Goal: Find specific page/section: Find specific page/section

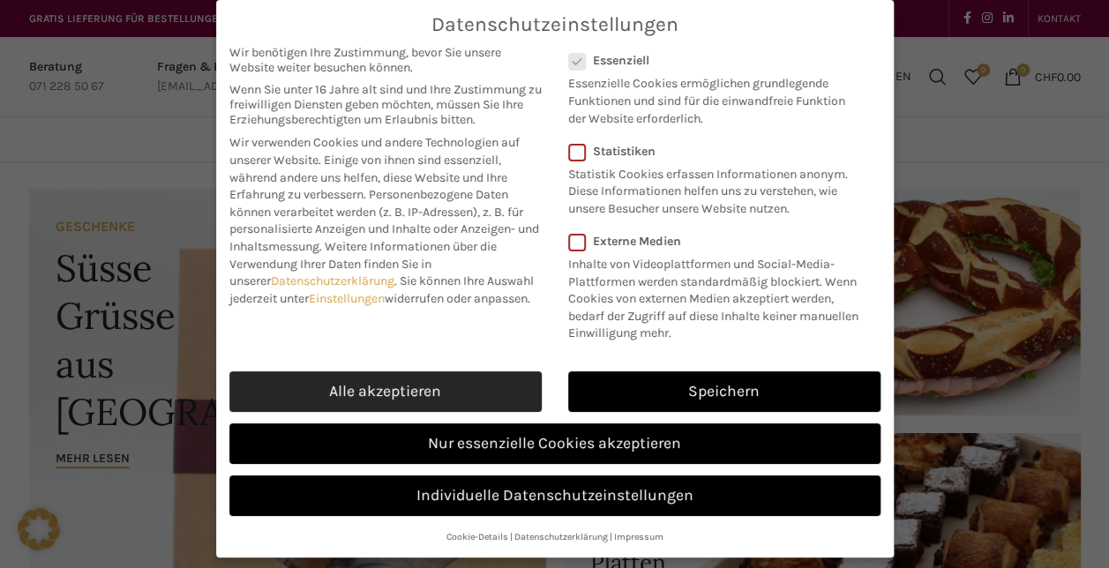
click at [370, 392] on link "Alle akzeptieren" at bounding box center [385, 391] width 312 height 41
checkbox input "true"
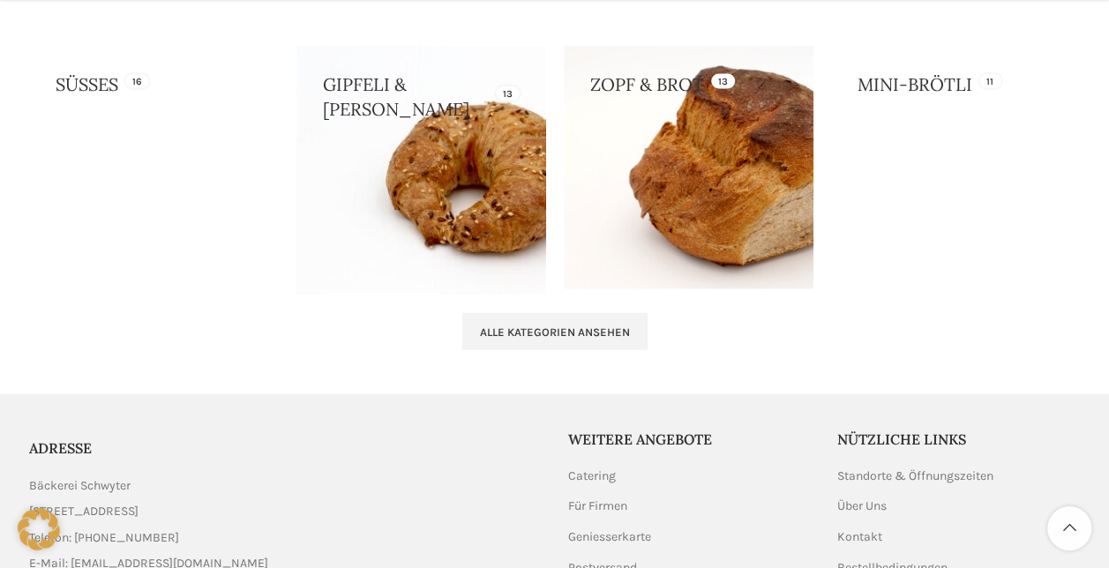
scroll to position [2018, 0]
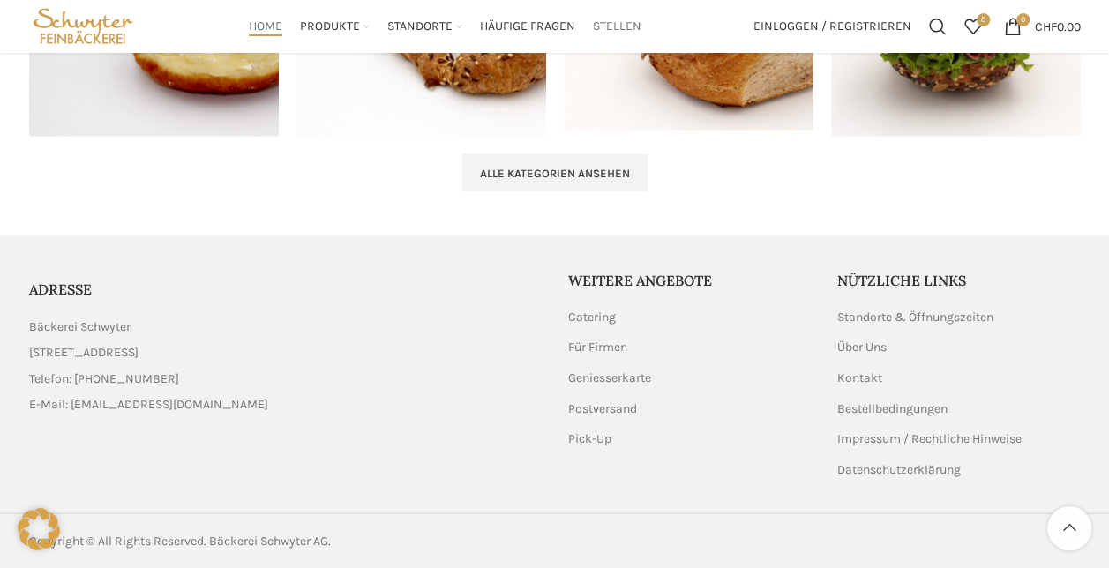
click at [613, 24] on span "Stellen" at bounding box center [617, 27] width 49 height 17
